Goal: Task Accomplishment & Management: Use online tool/utility

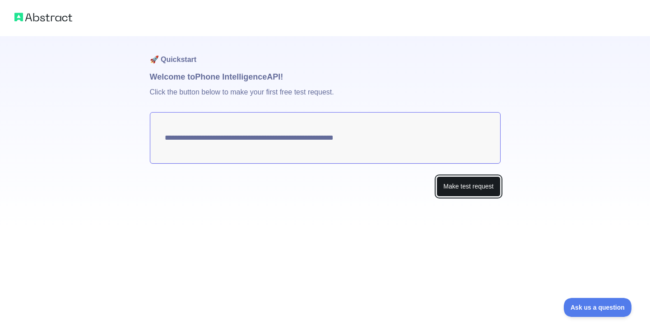
click at [465, 187] on button "Make test request" at bounding box center [469, 186] width 64 height 20
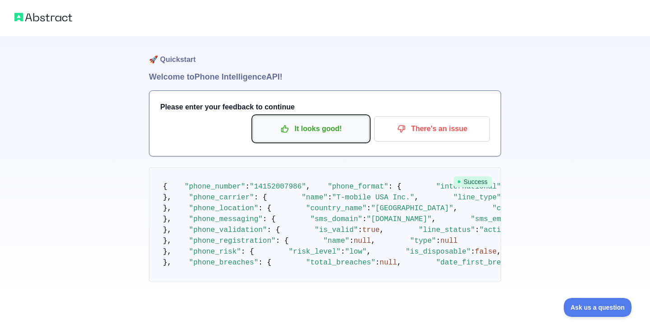
click at [329, 135] on p "It looks good!" at bounding box center [311, 128] width 102 height 15
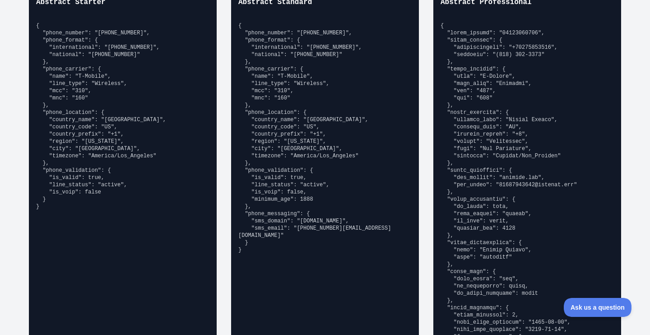
scroll to position [699, 0]
